Goal: Navigation & Orientation: Find specific page/section

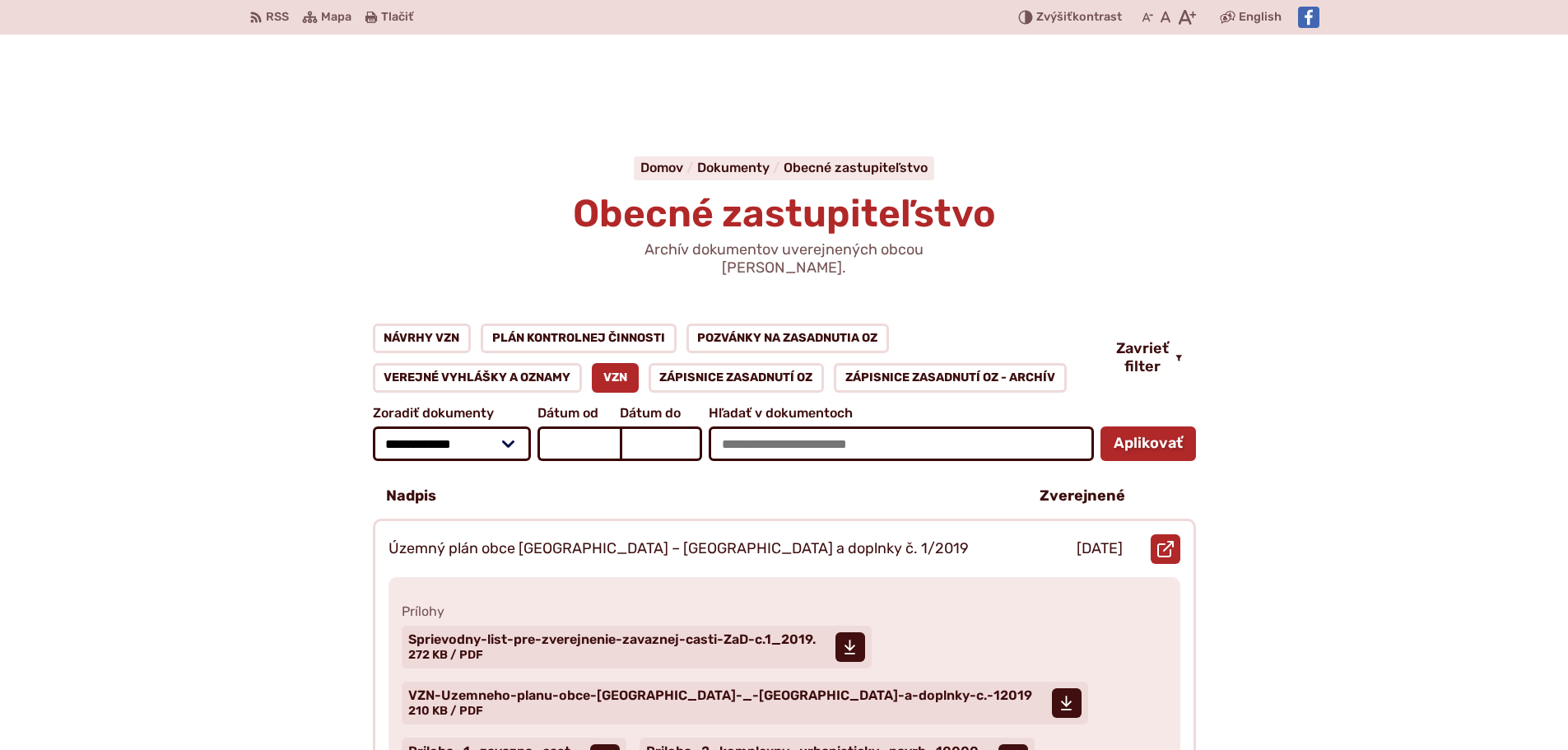
scroll to position [165, 0]
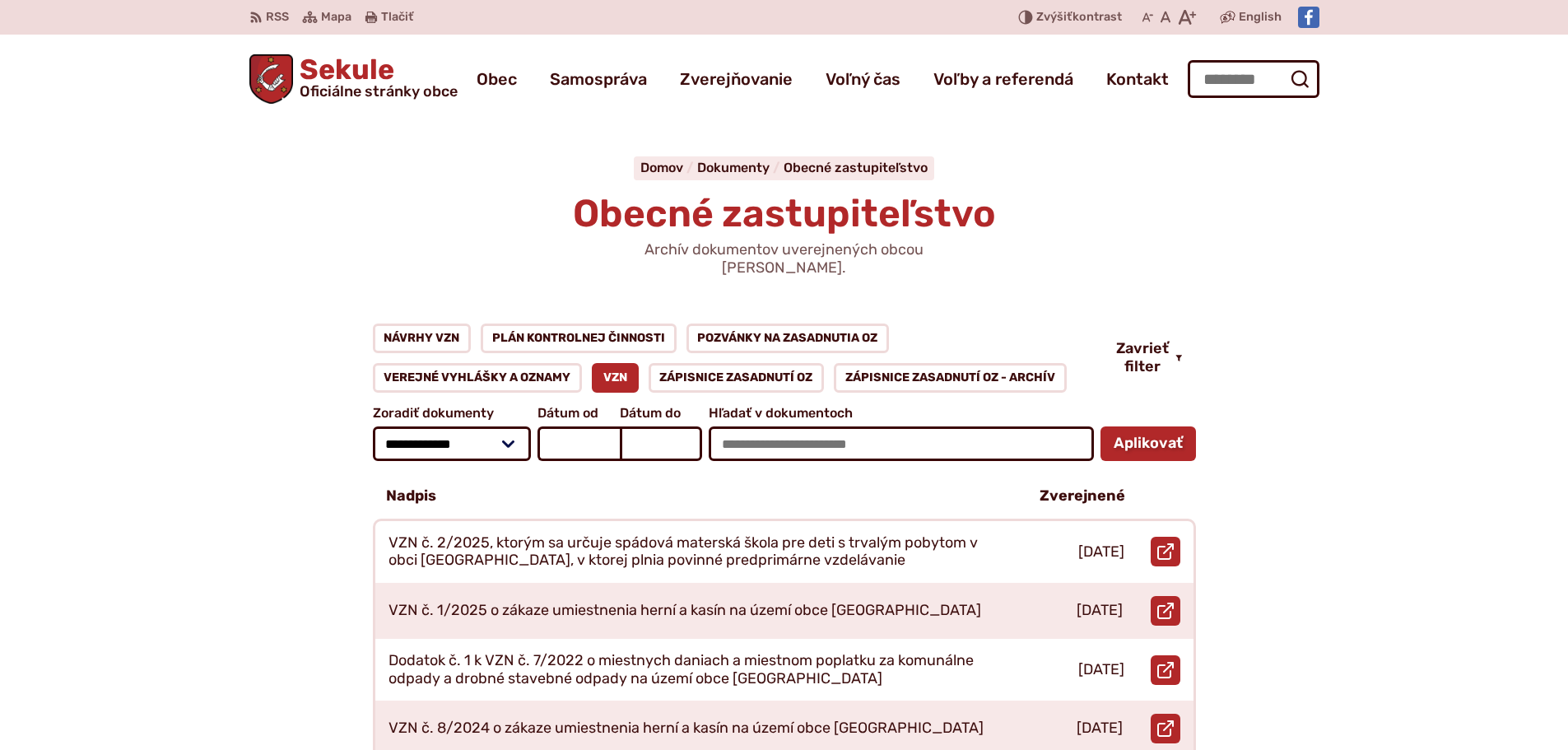
click at [317, 78] on span "Sekule Oficiálne stránky obce" at bounding box center [375, 77] width 165 height 43
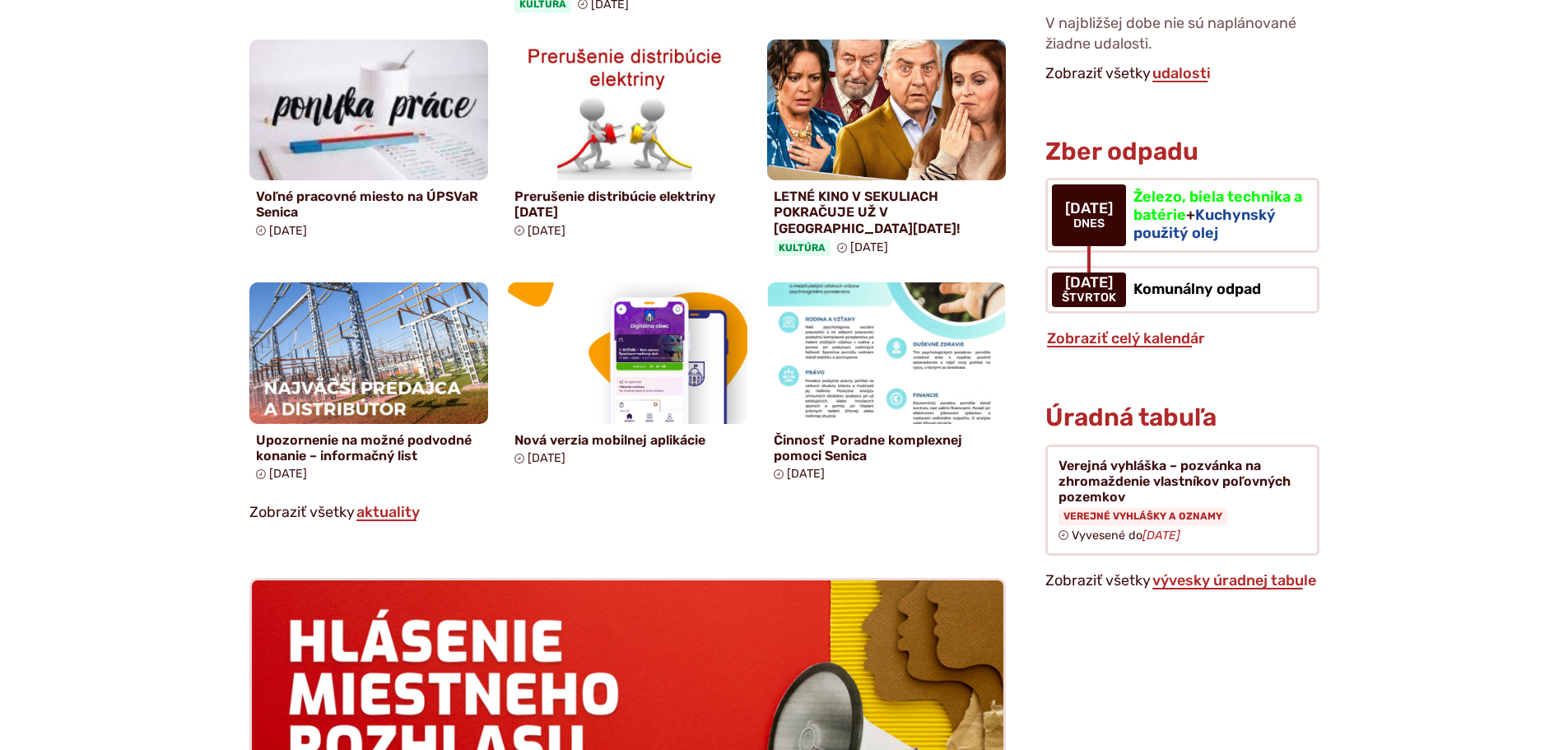
scroll to position [1317, 0]
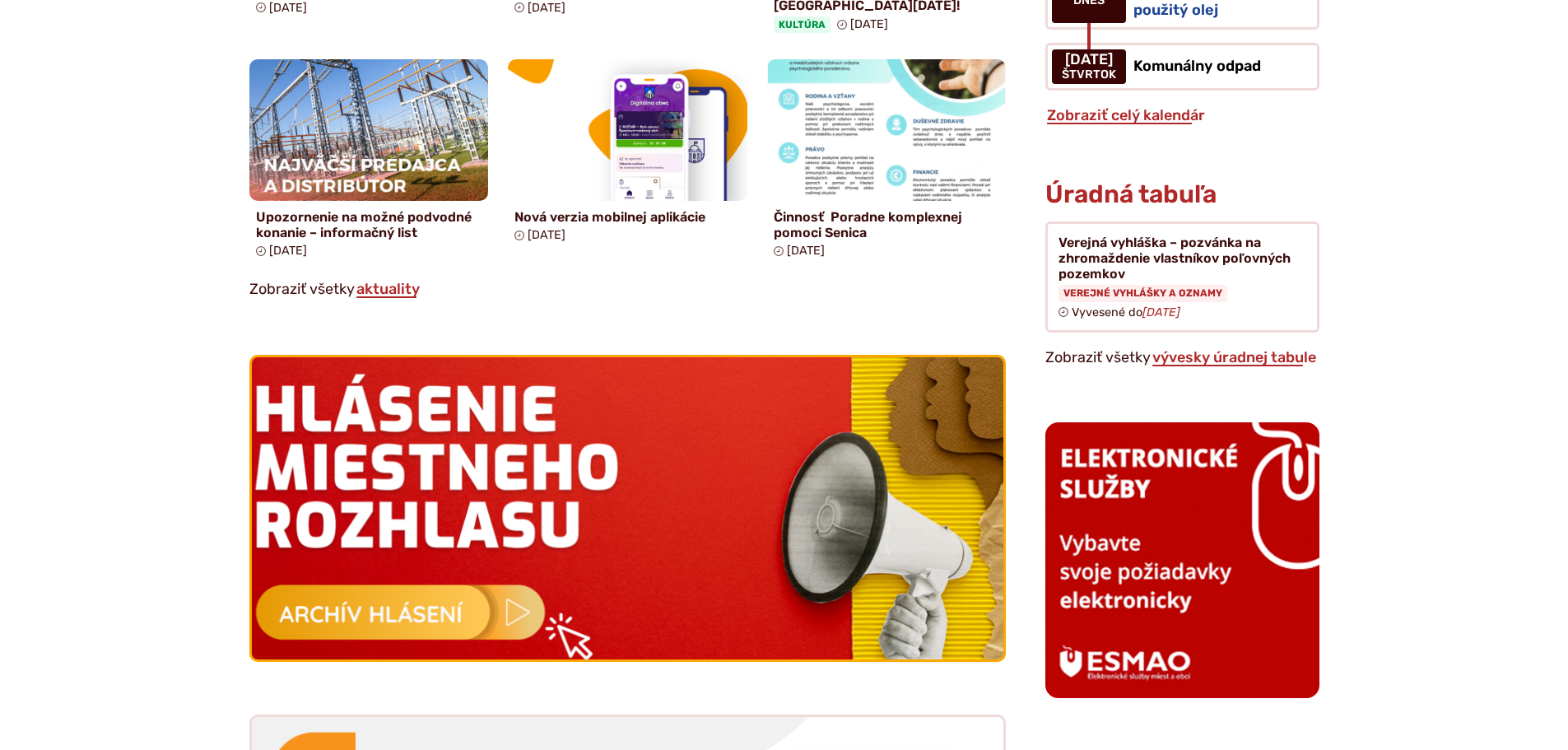
click at [448, 594] on img at bounding box center [628, 509] width 827 height 333
